Goal: Information Seeking & Learning: Learn about a topic

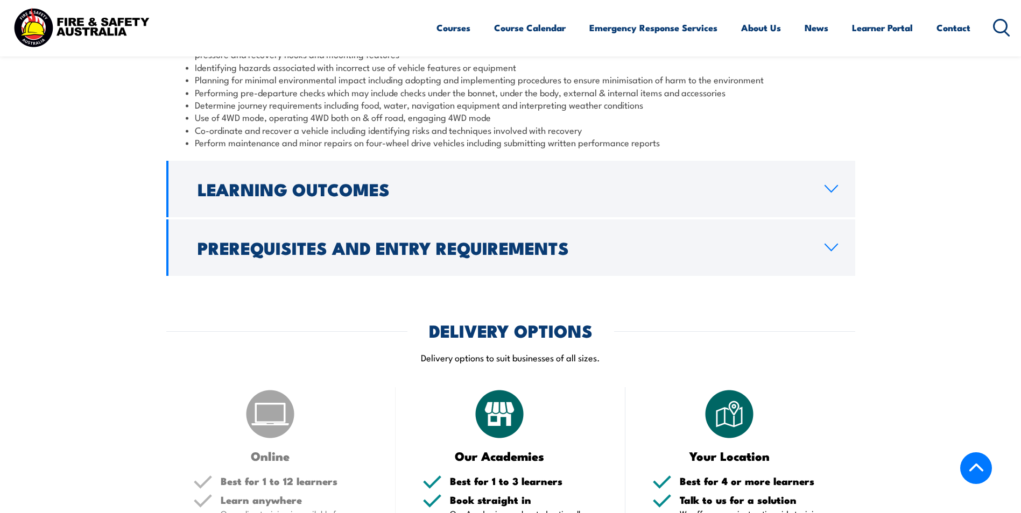
scroll to position [1022, 0]
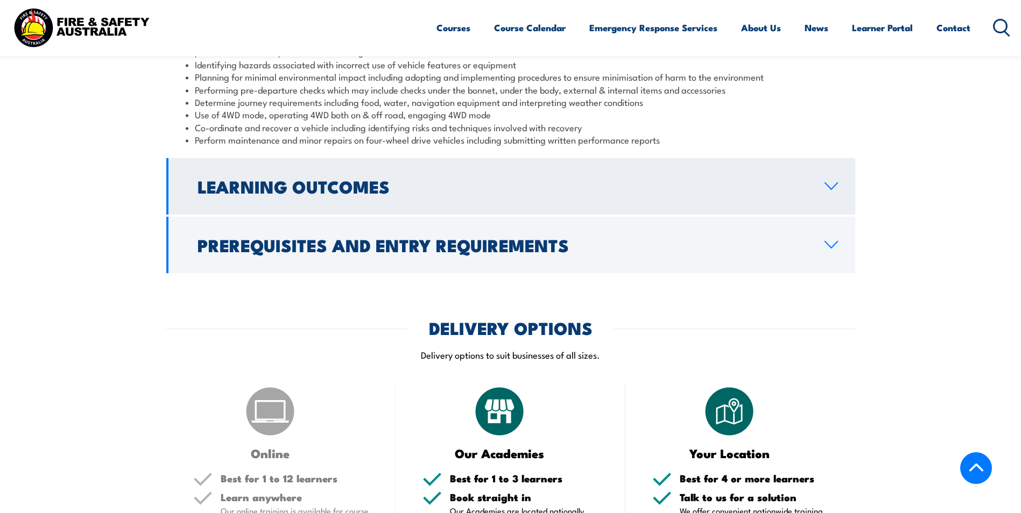
click at [415, 187] on h2 "Learning Outcomes" at bounding box center [502, 186] width 610 height 15
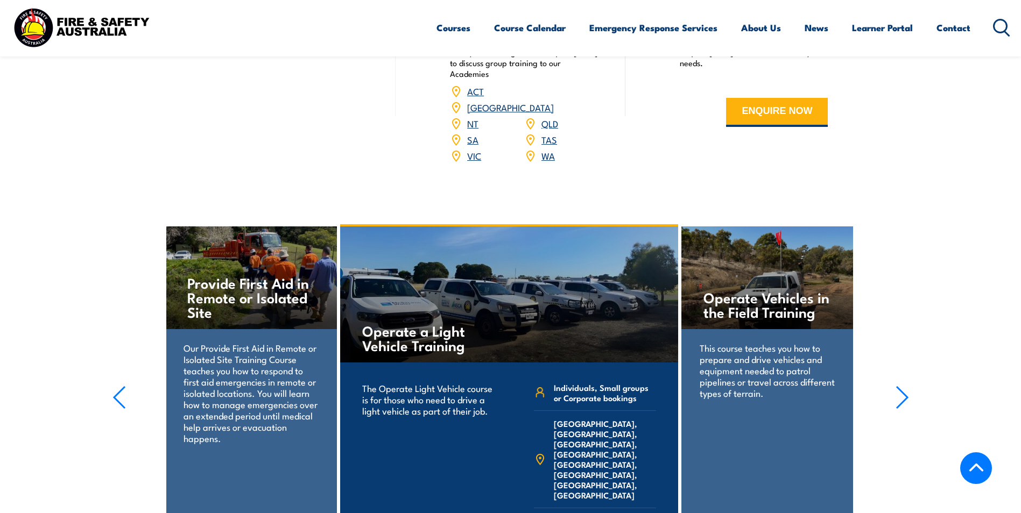
scroll to position [1560, 0]
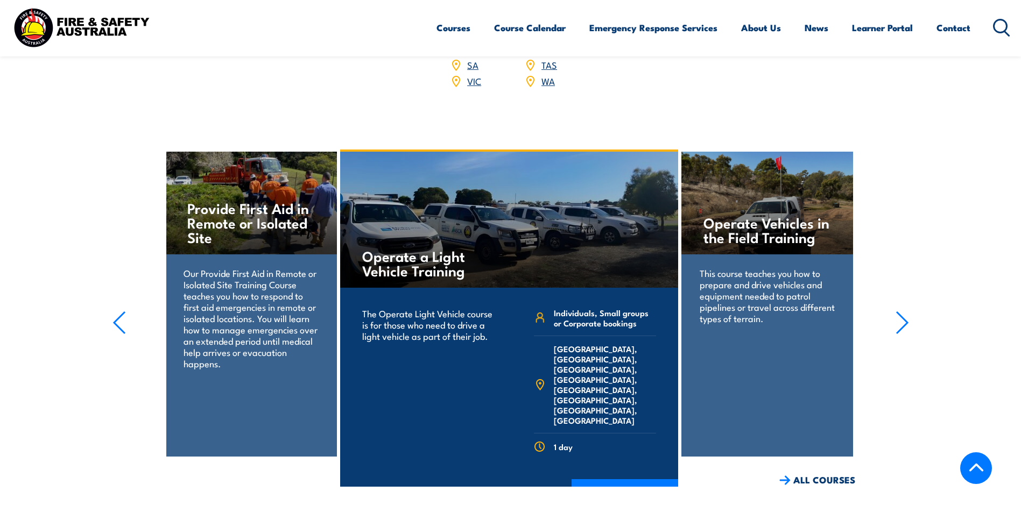
click at [906, 311] on icon "button" at bounding box center [901, 323] width 13 height 24
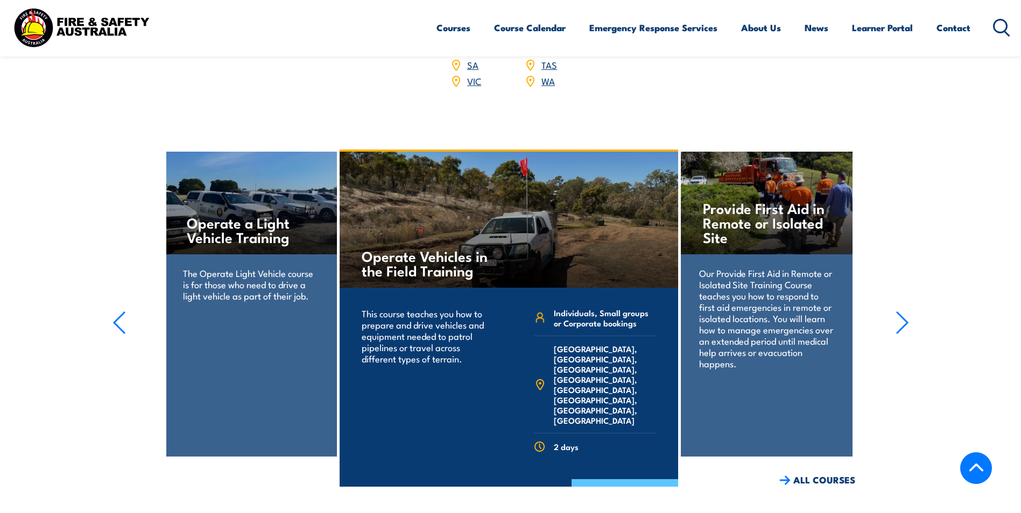
click at [640, 479] on link "COURSE DETAILS" at bounding box center [624, 493] width 107 height 28
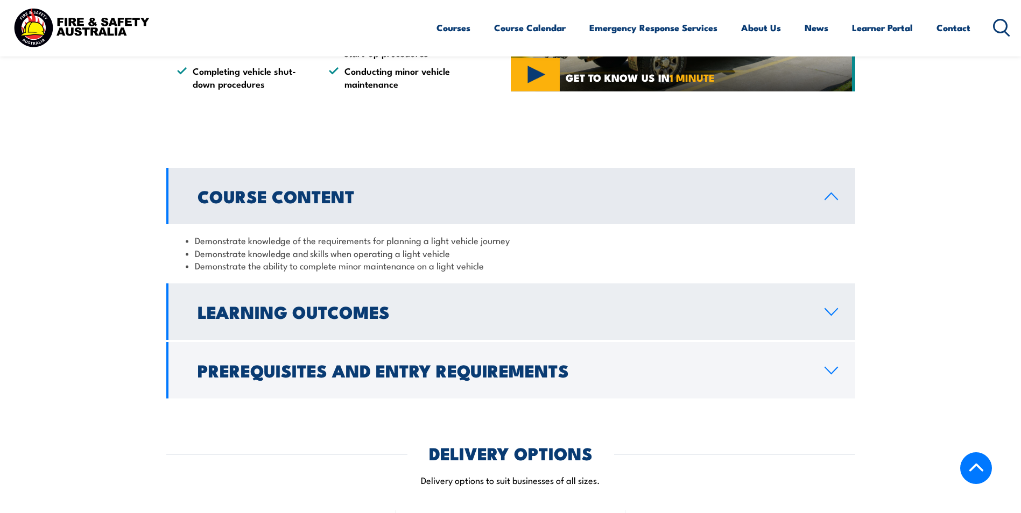
scroll to position [861, 0]
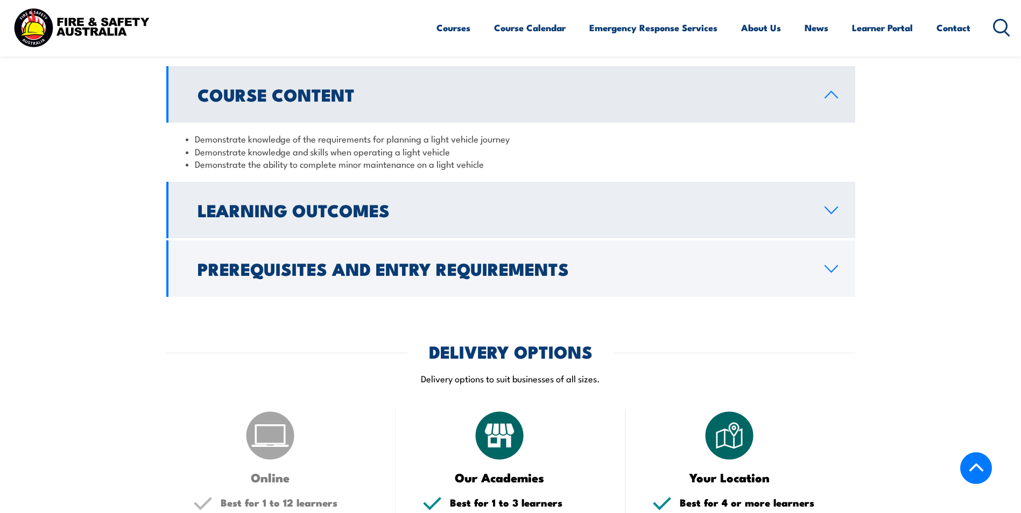
click at [300, 214] on h2 "Learning Outcomes" at bounding box center [502, 209] width 610 height 15
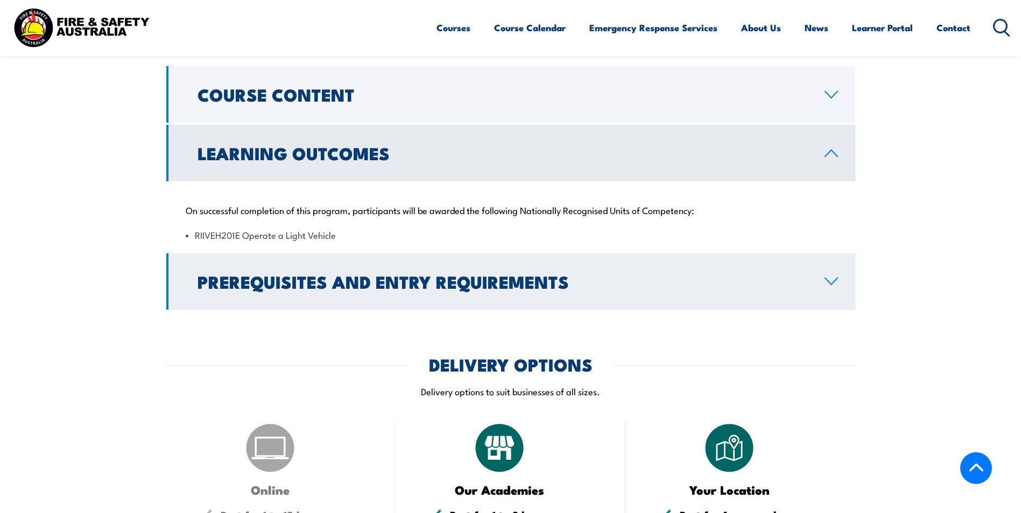
click at [264, 286] on h2 "Prerequisites and Entry Requirements" at bounding box center [502, 281] width 610 height 15
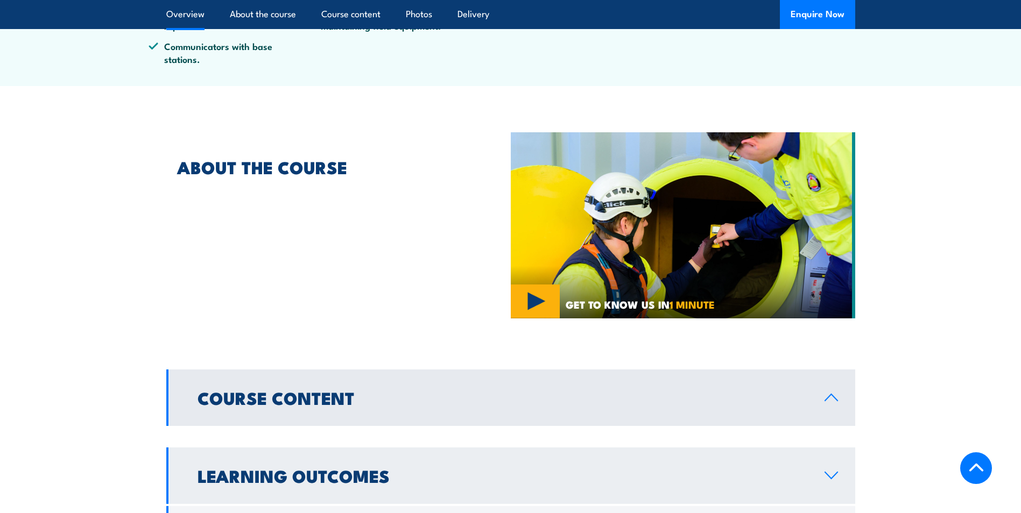
scroll to position [646, 0]
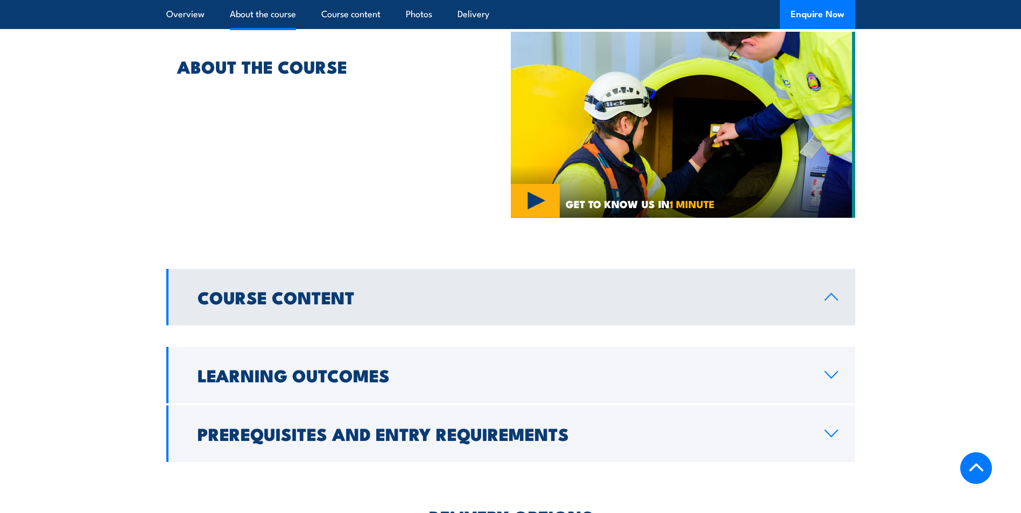
click at [349, 283] on link "Course Content" at bounding box center [510, 297] width 689 height 56
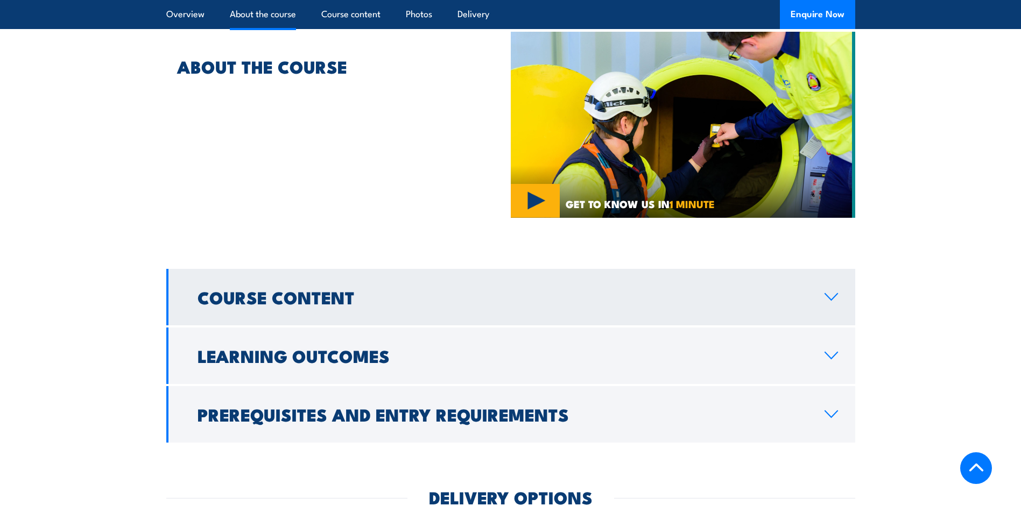
click at [349, 283] on link "Course Content" at bounding box center [510, 297] width 689 height 56
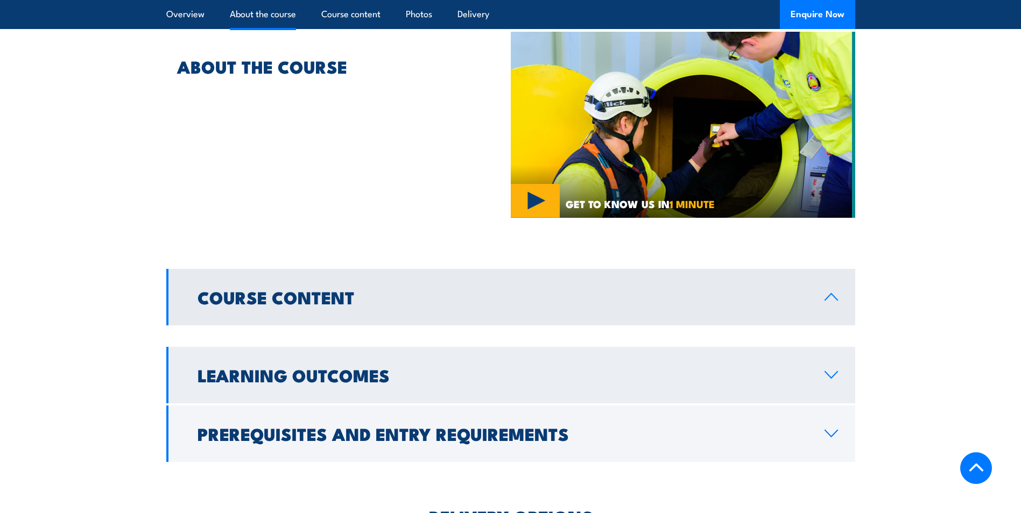
click at [370, 389] on link "Learning Outcomes" at bounding box center [510, 375] width 689 height 56
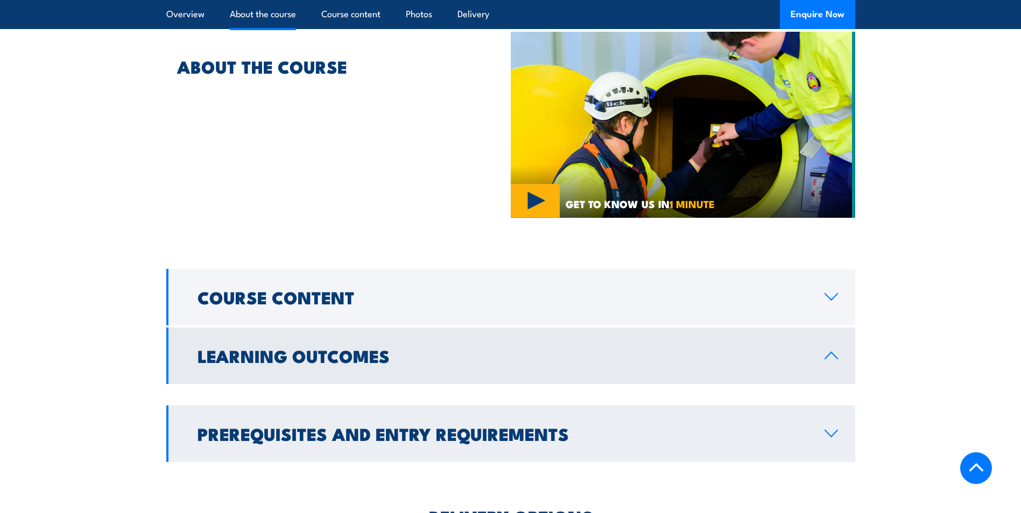
click at [396, 426] on h2 "Prerequisites and Entry Requirements" at bounding box center [502, 433] width 610 height 15
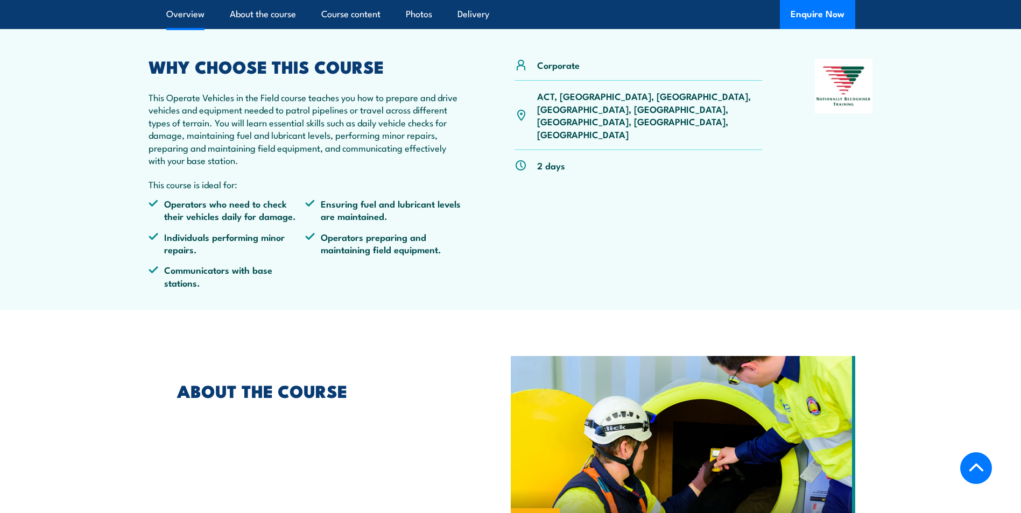
scroll to position [0, 0]
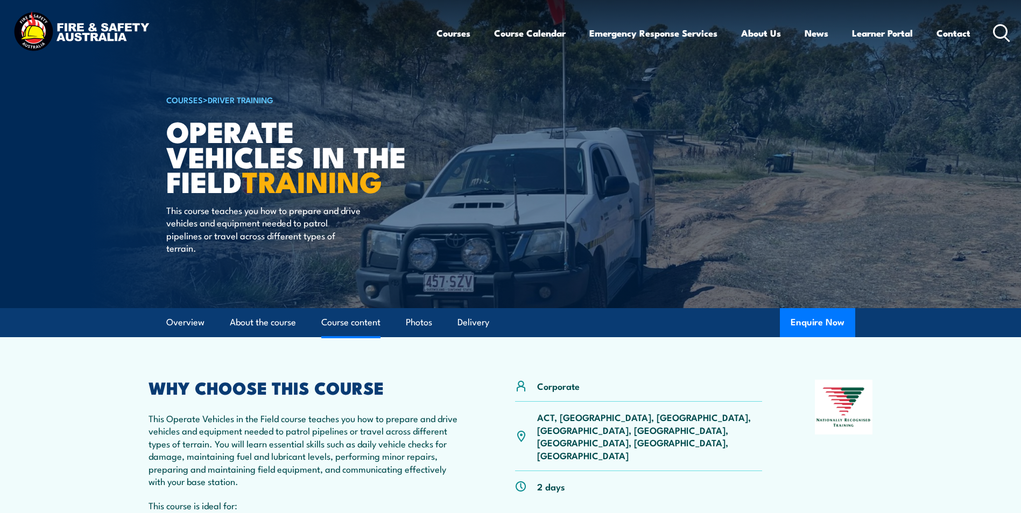
click at [357, 320] on link "Course content" at bounding box center [350, 322] width 59 height 29
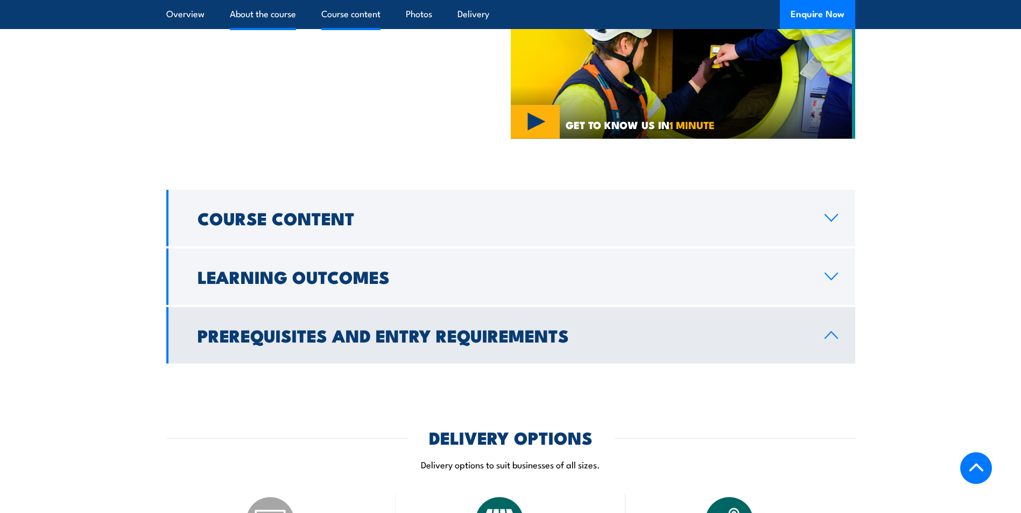
scroll to position [848, 0]
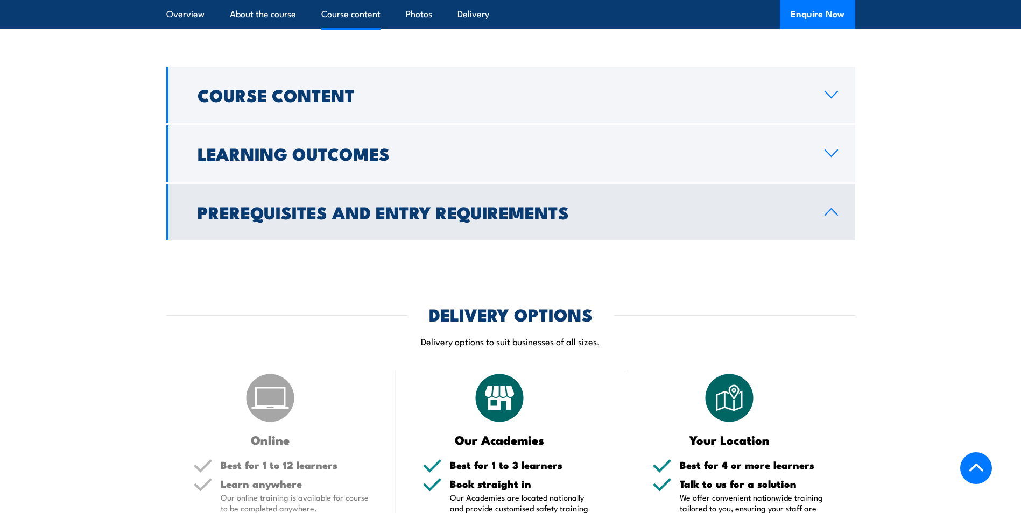
click at [428, 229] on link "Prerequisites and Entry Requirements" at bounding box center [510, 212] width 689 height 56
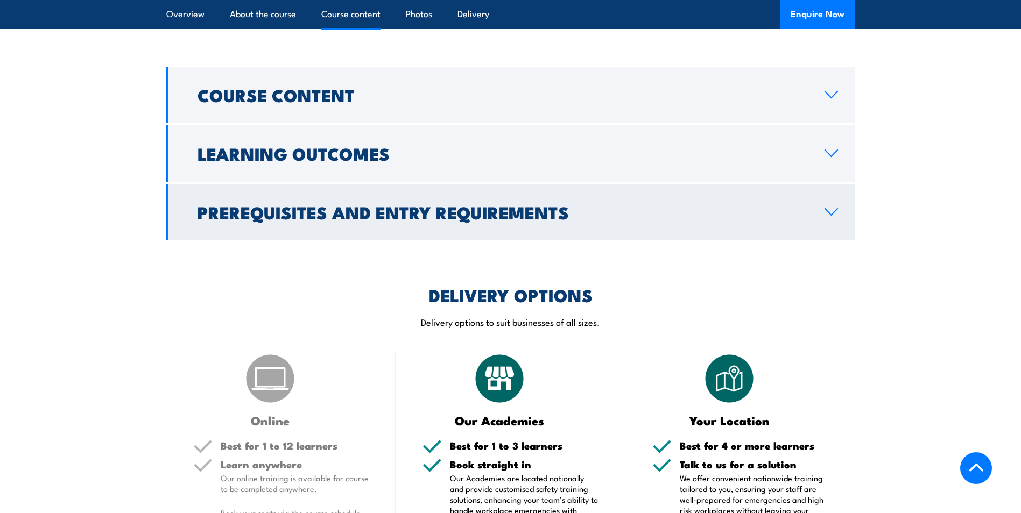
click at [428, 229] on link "Prerequisites and Entry Requirements" at bounding box center [510, 212] width 689 height 56
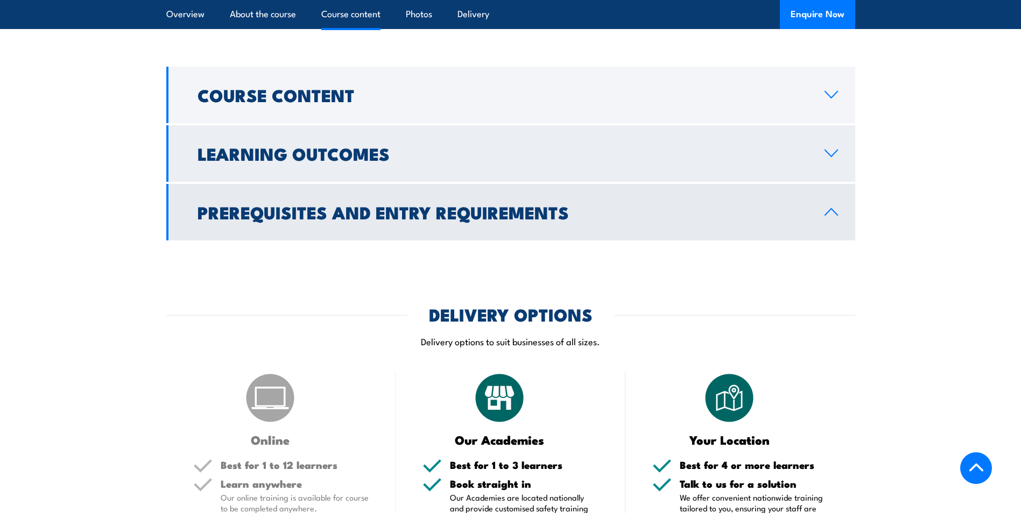
click at [556, 152] on h2 "Learning Outcomes" at bounding box center [502, 153] width 610 height 15
